Goal: Communication & Community: Answer question/provide support

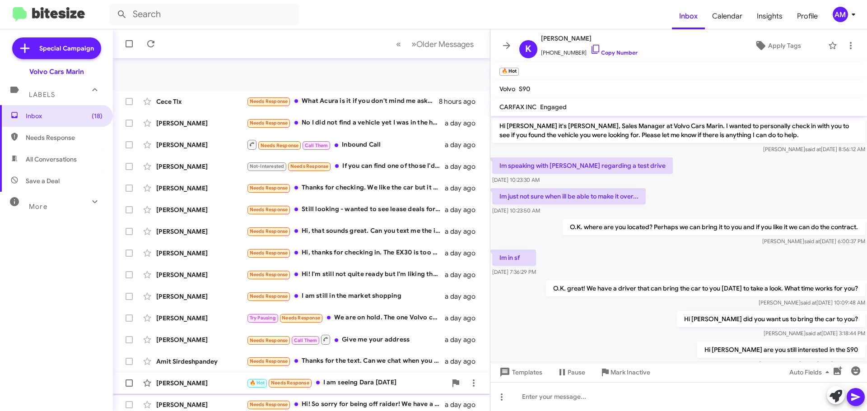
scroll to position [27, 0]
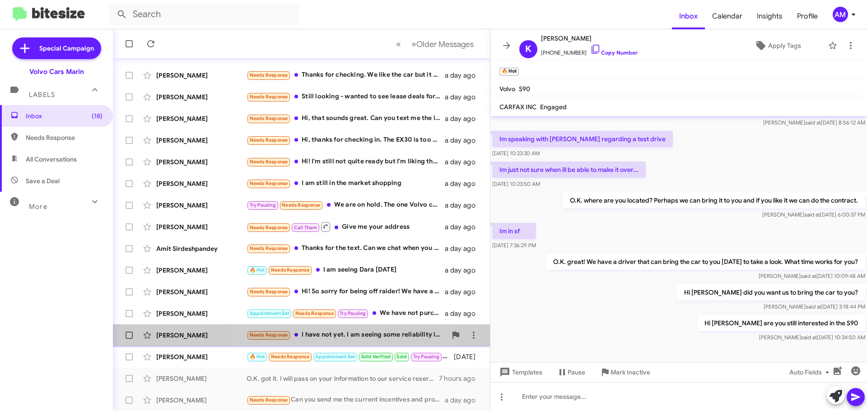
click at [336, 335] on div "Needs Response I have not yet. I am seeing some reliability issues around the E…" at bounding box center [347, 335] width 200 height 10
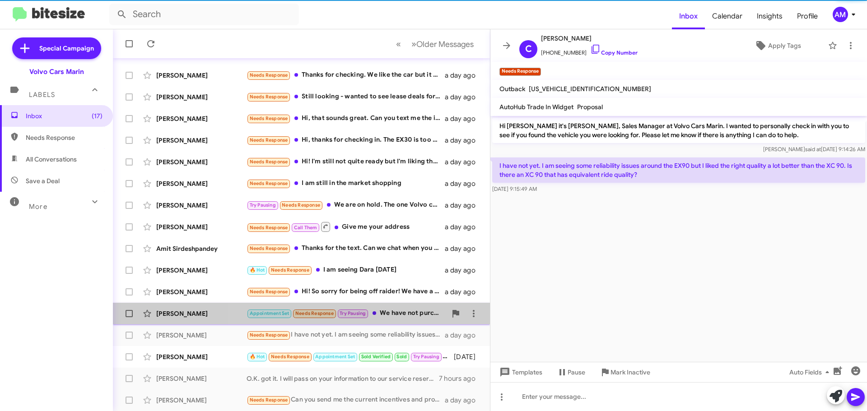
click at [402, 311] on div "Appointment Set Needs Response Try Pausing We have not purchased a new car yet.…" at bounding box center [347, 313] width 200 height 10
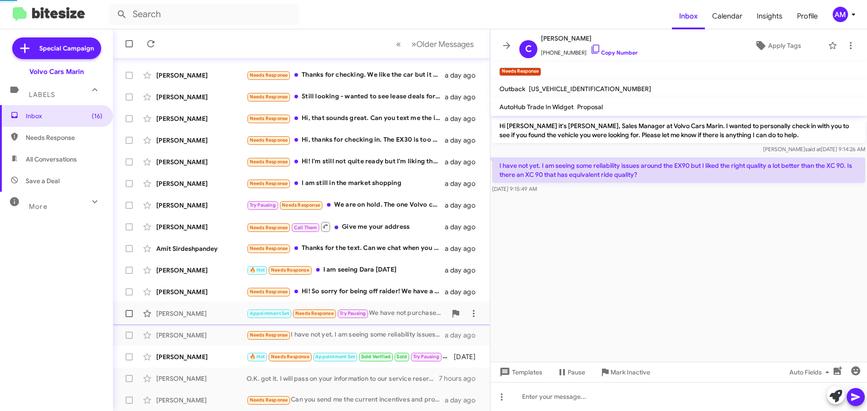
scroll to position [172, 0]
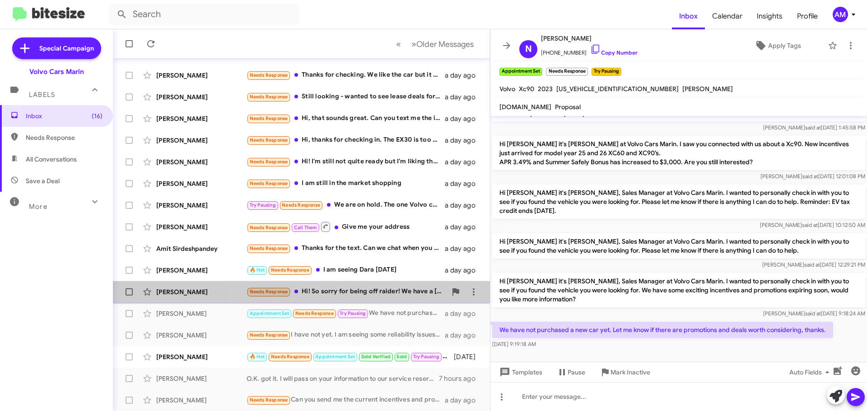
click at [377, 289] on div "Needs Response Hi! So sorry for being off raider! We have a [DEMOGRAPHIC_DATA] …" at bounding box center [347, 292] width 200 height 10
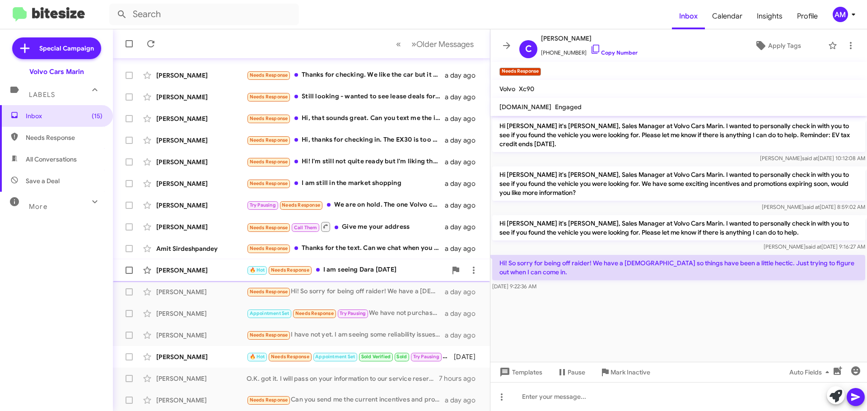
click at [372, 270] on div "🔥 Hot Needs Response I am seeing Dara [DATE]" at bounding box center [347, 270] width 200 height 10
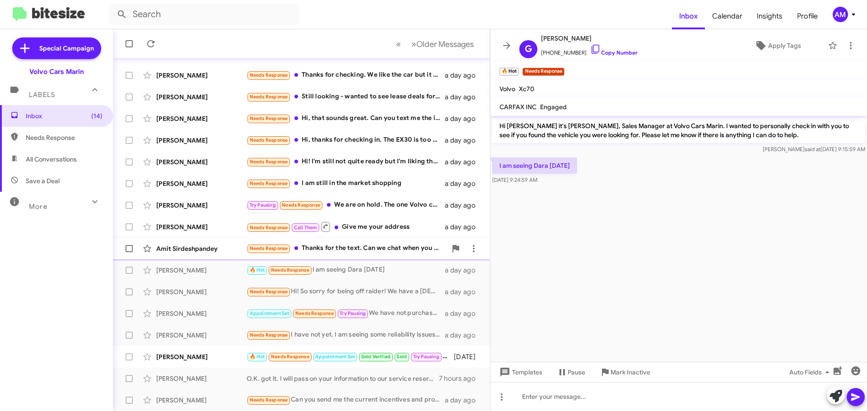
click at [369, 248] on div "Needs Response Thanks for the text. Can we chat when you have time ?" at bounding box center [347, 248] width 200 height 10
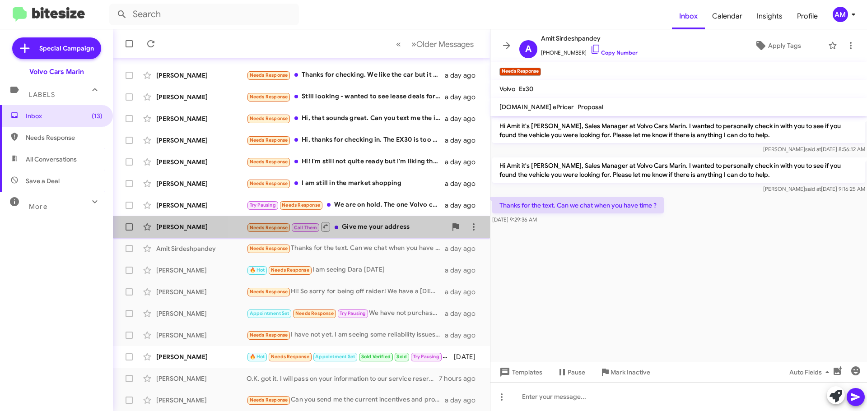
click at [370, 226] on div "Needs Response Call Them Give me your address" at bounding box center [347, 226] width 200 height 11
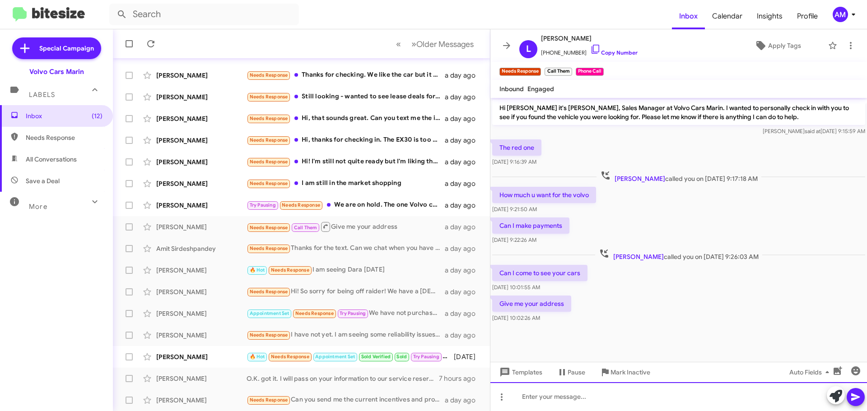
click at [561, 398] on div at bounding box center [678, 397] width 377 height 29
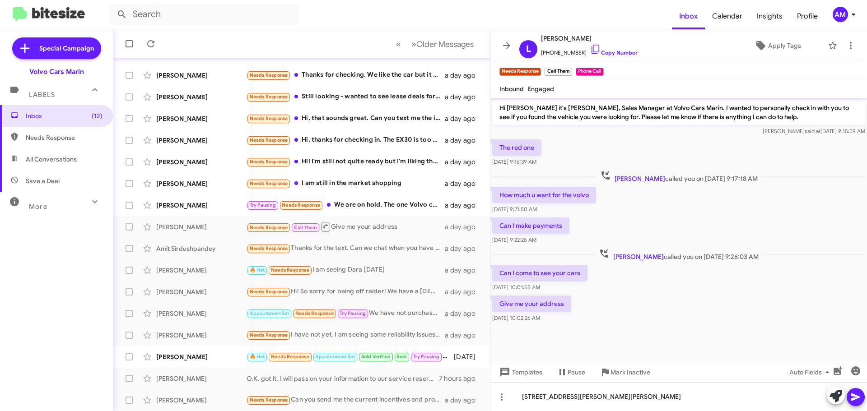
click at [854, 396] on icon at bounding box center [855, 398] width 9 height 8
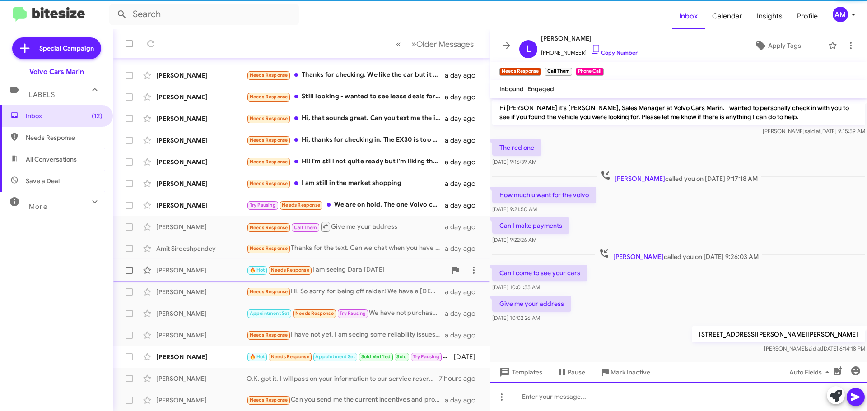
scroll to position [14, 0]
